Goal: Check status

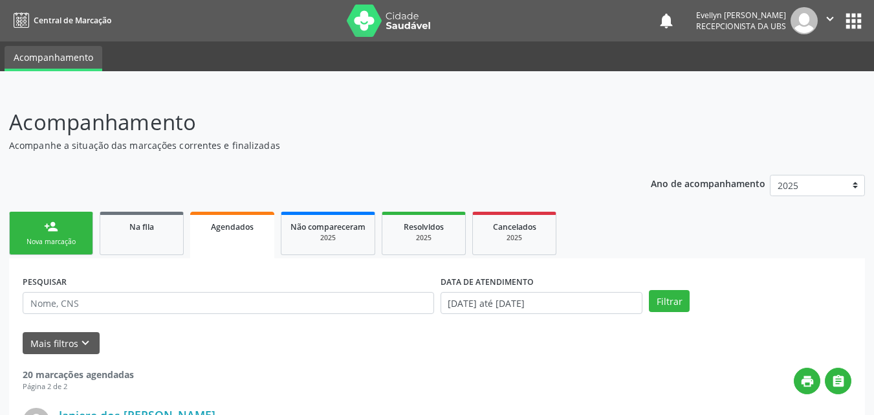
scroll to position [262, 0]
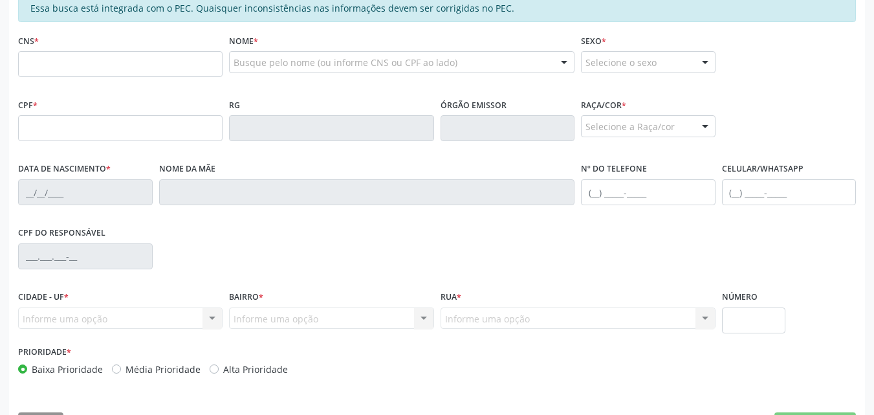
scroll to position [305, 0]
drag, startPoint x: 869, startPoint y: 266, endPoint x: 883, endPoint y: 266, distance: 13.6
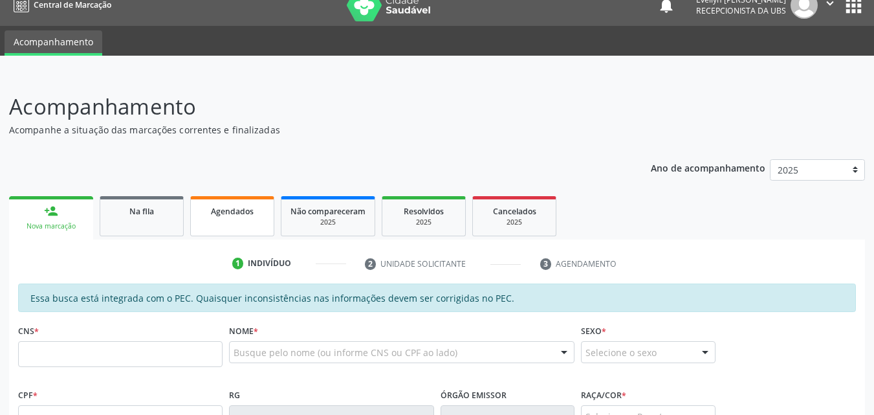
click at [226, 211] on span "Agendados" at bounding box center [232, 211] width 43 height 11
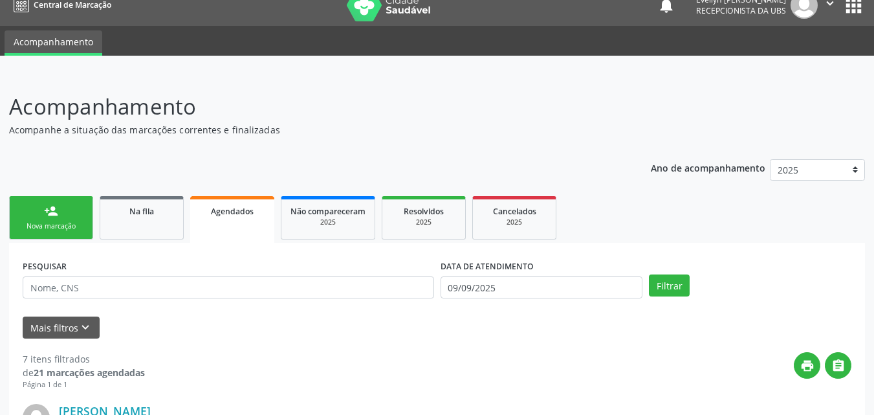
click at [226, 211] on span "Agendados" at bounding box center [232, 211] width 43 height 11
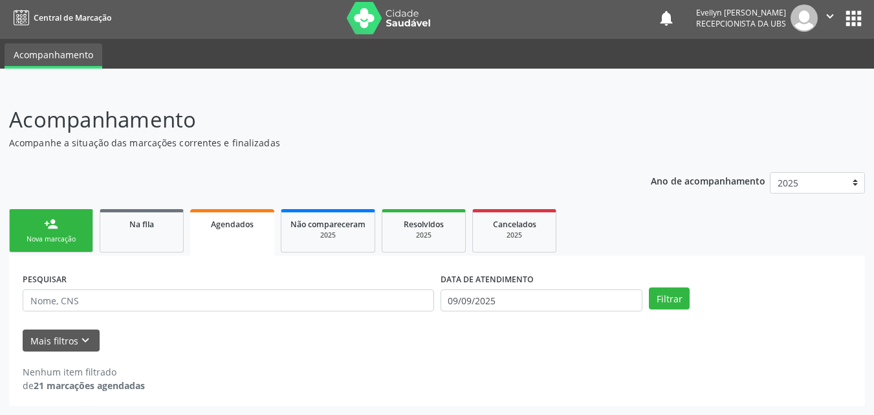
scroll to position [3, 0]
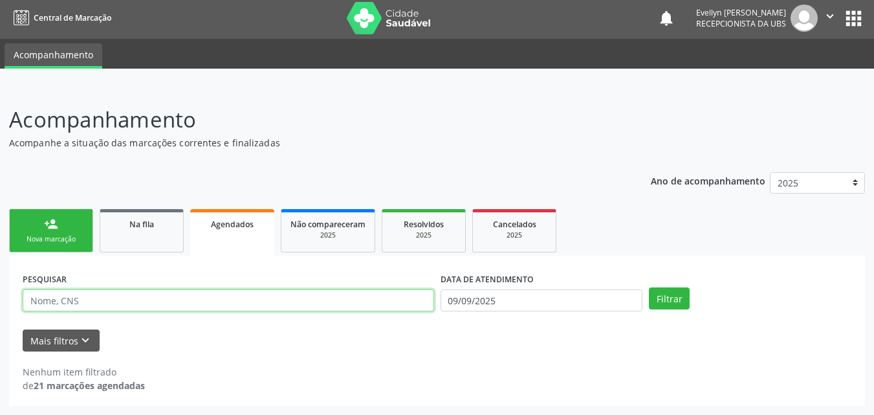
click at [162, 300] on input "text" at bounding box center [228, 300] width 411 height 22
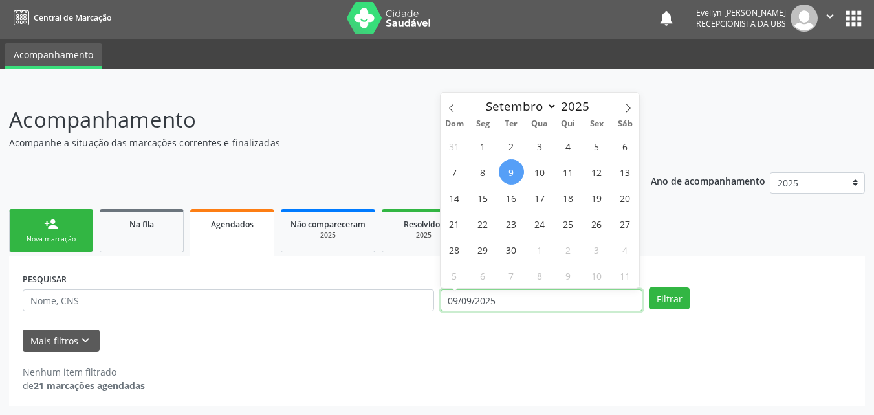
click at [526, 309] on input "09/09/2025" at bounding box center [541, 300] width 202 height 22
click at [451, 115] on div "Dom Seg Ter Qua Qui Sex Sáb" at bounding box center [539, 123] width 199 height 18
click at [451, 114] on span at bounding box center [451, 103] width 22 height 22
select select "7"
click at [590, 150] on span "1" at bounding box center [596, 145] width 25 height 25
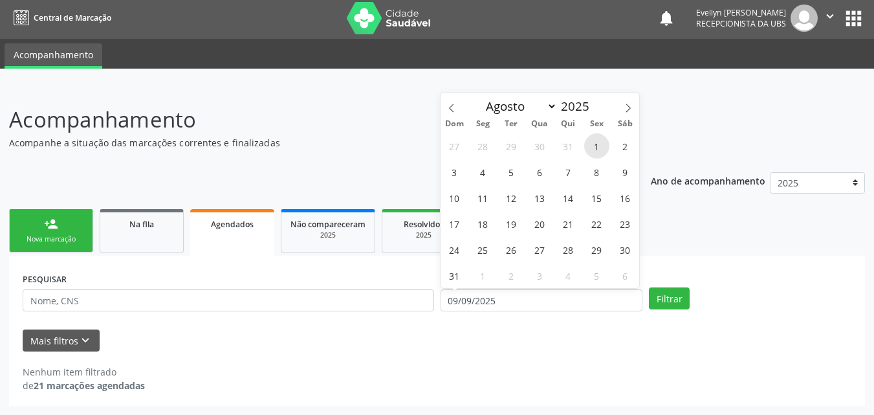
type input "01/08/2025"
click at [632, 111] on icon at bounding box center [627, 107] width 9 height 9
select select "9"
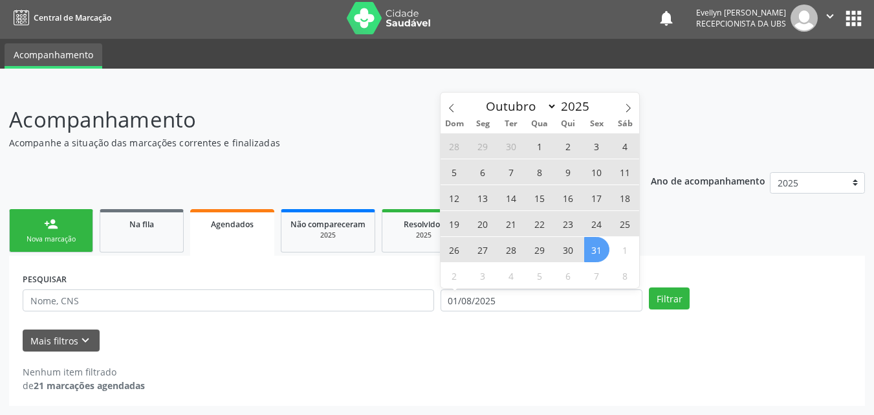
click at [601, 244] on span "31" at bounding box center [596, 249] width 25 height 25
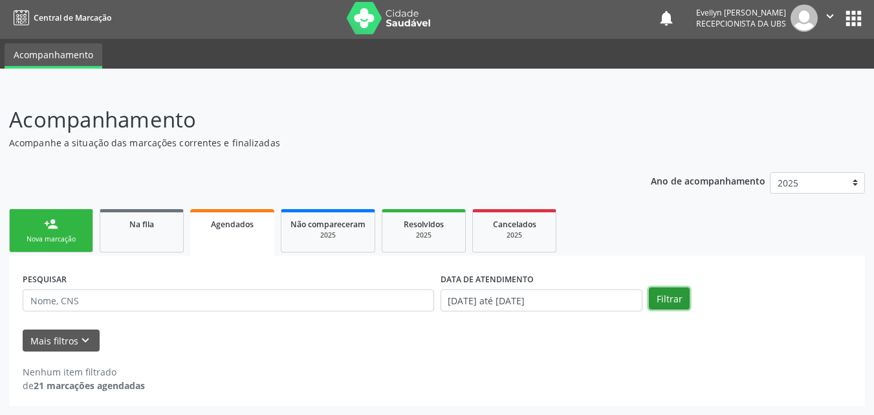
click at [684, 304] on button "Filtrar" at bounding box center [669, 298] width 41 height 22
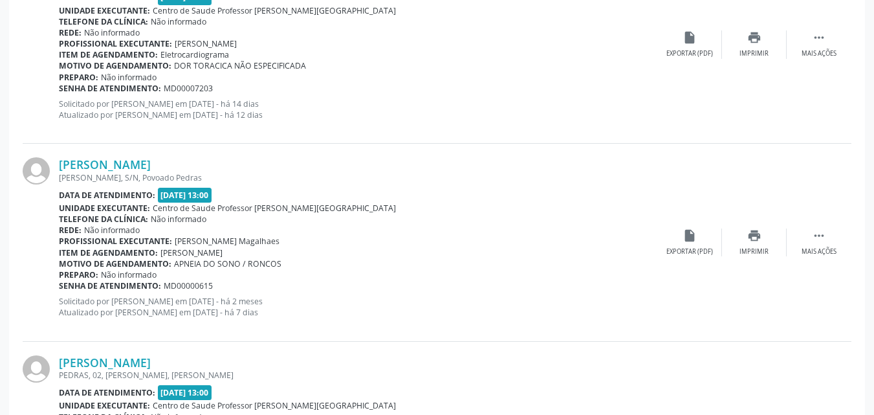
scroll to position [3001, 0]
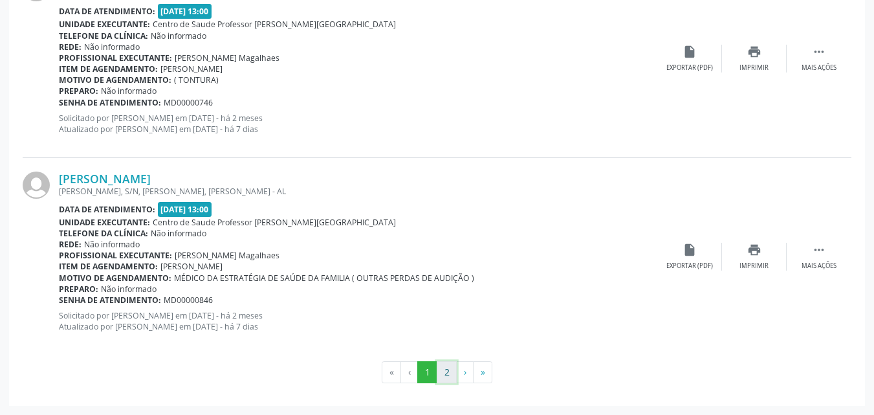
click at [449, 365] on button "2" at bounding box center [447, 372] width 20 height 22
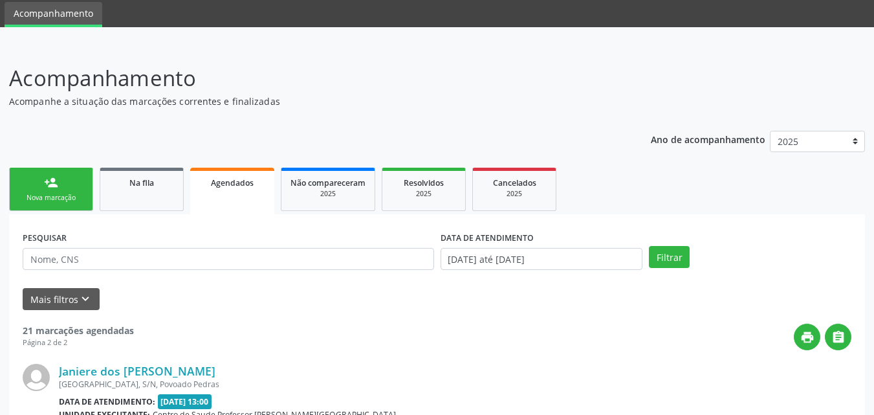
scroll to position [1223, 0]
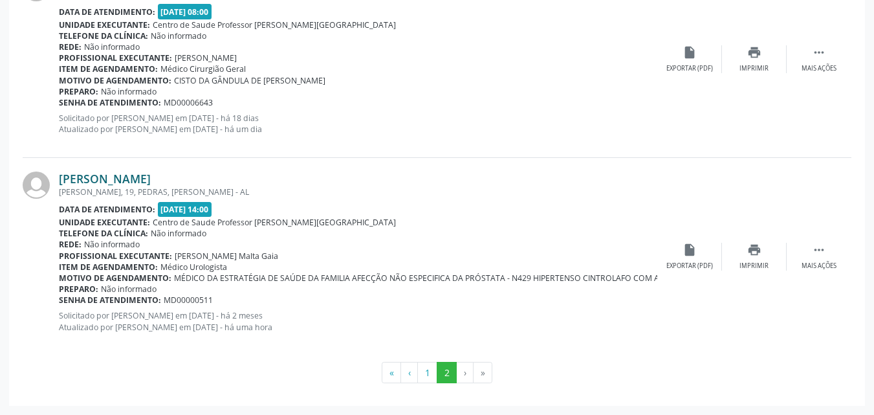
click at [151, 180] on link "[PERSON_NAME]" at bounding box center [105, 178] width 92 height 14
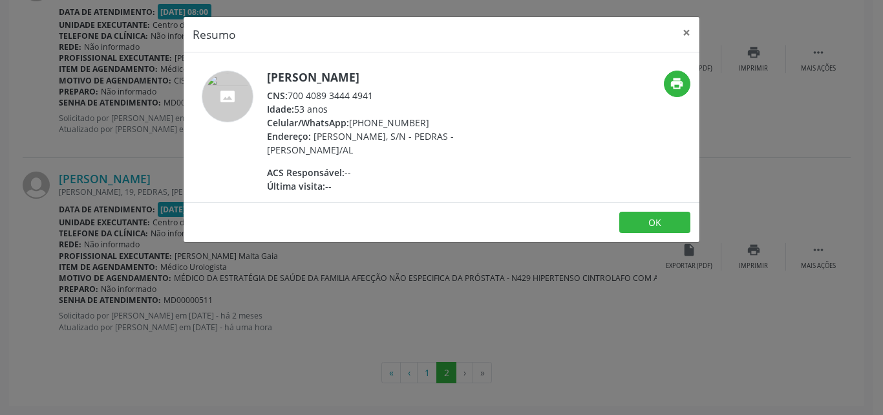
drag, startPoint x: 383, startPoint y: 96, endPoint x: 289, endPoint y: 90, distance: 94.6
click at [289, 90] on div "CNS: 700 4089 3444 4941" at bounding box center [393, 96] width 252 height 14
copy div "700 4089 3444 4941"
click at [687, 34] on button "×" at bounding box center [687, 33] width 26 height 32
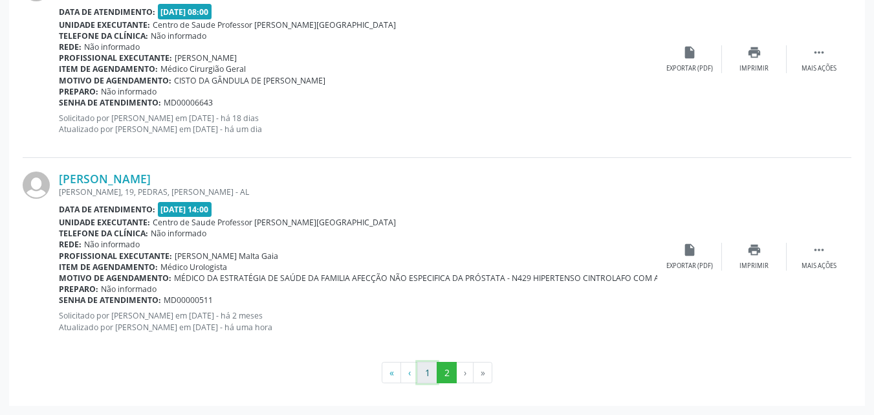
click at [428, 372] on button "1" at bounding box center [427, 372] width 20 height 22
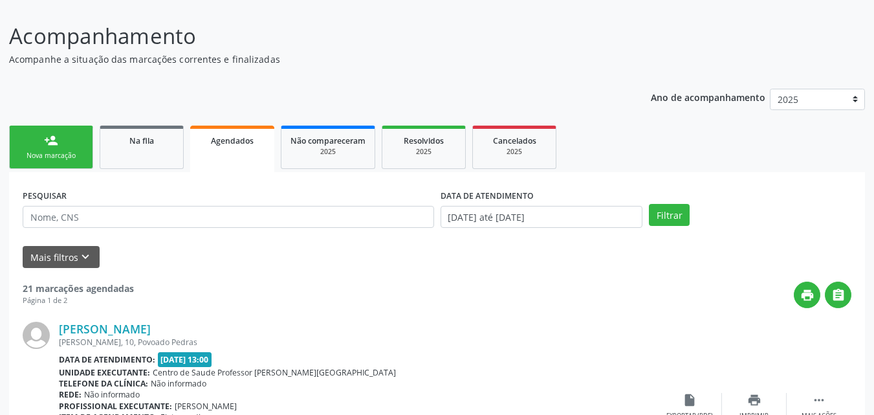
scroll to position [47, 0]
